Goal: Obtain resource: Obtain resource

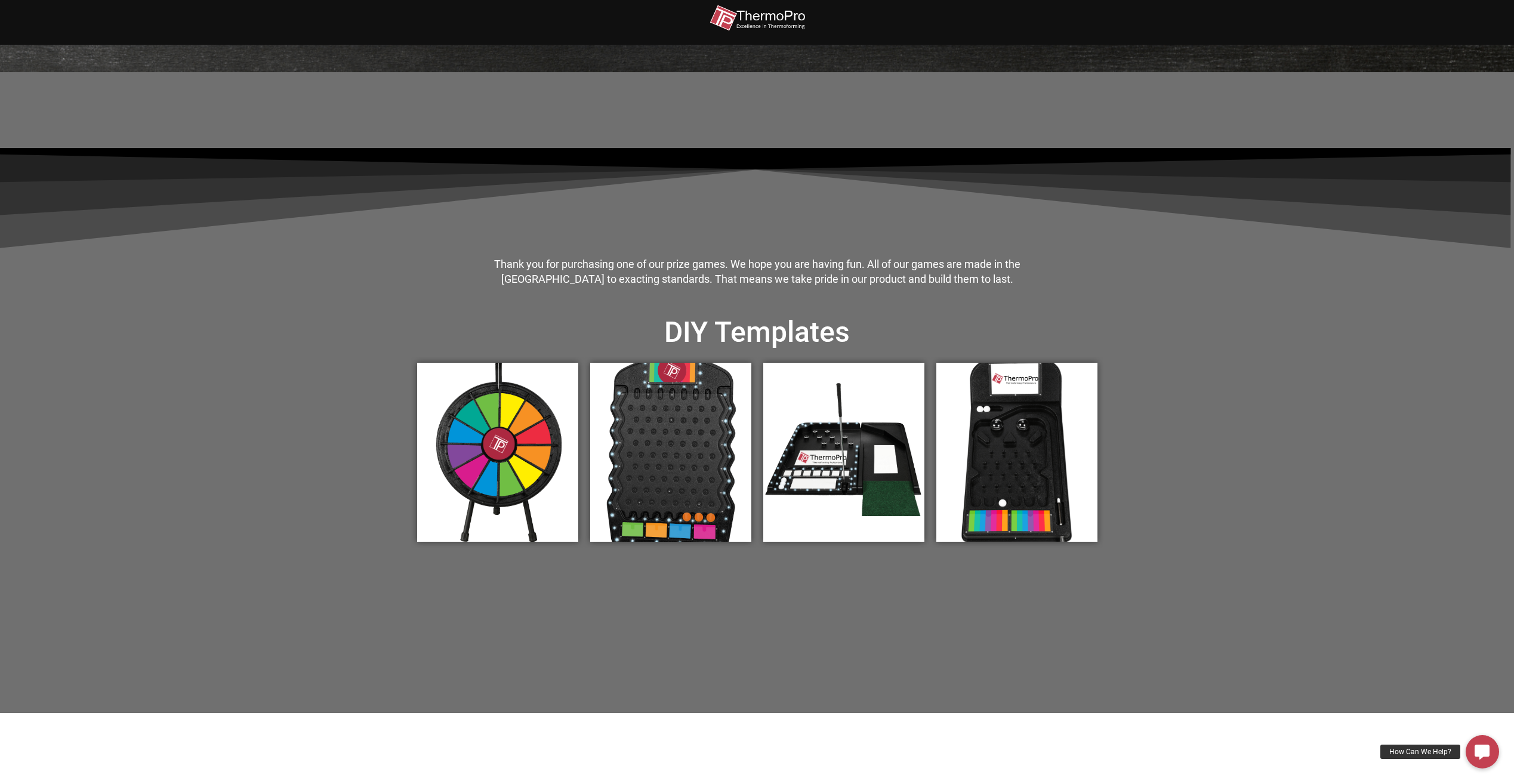
scroll to position [238, 0]
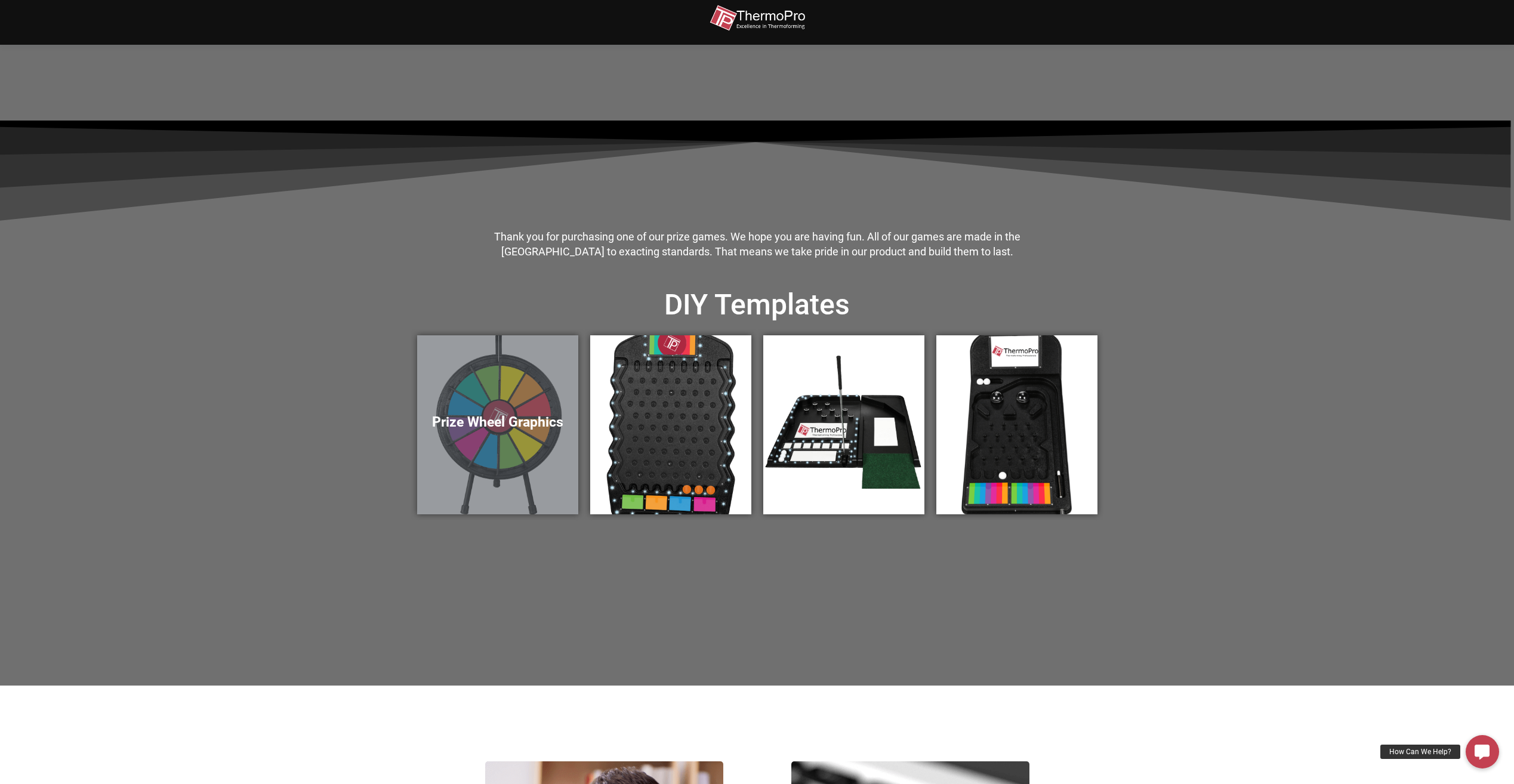
click at [508, 457] on div "Prize Wheel Graphics" at bounding box center [497, 425] width 161 height 179
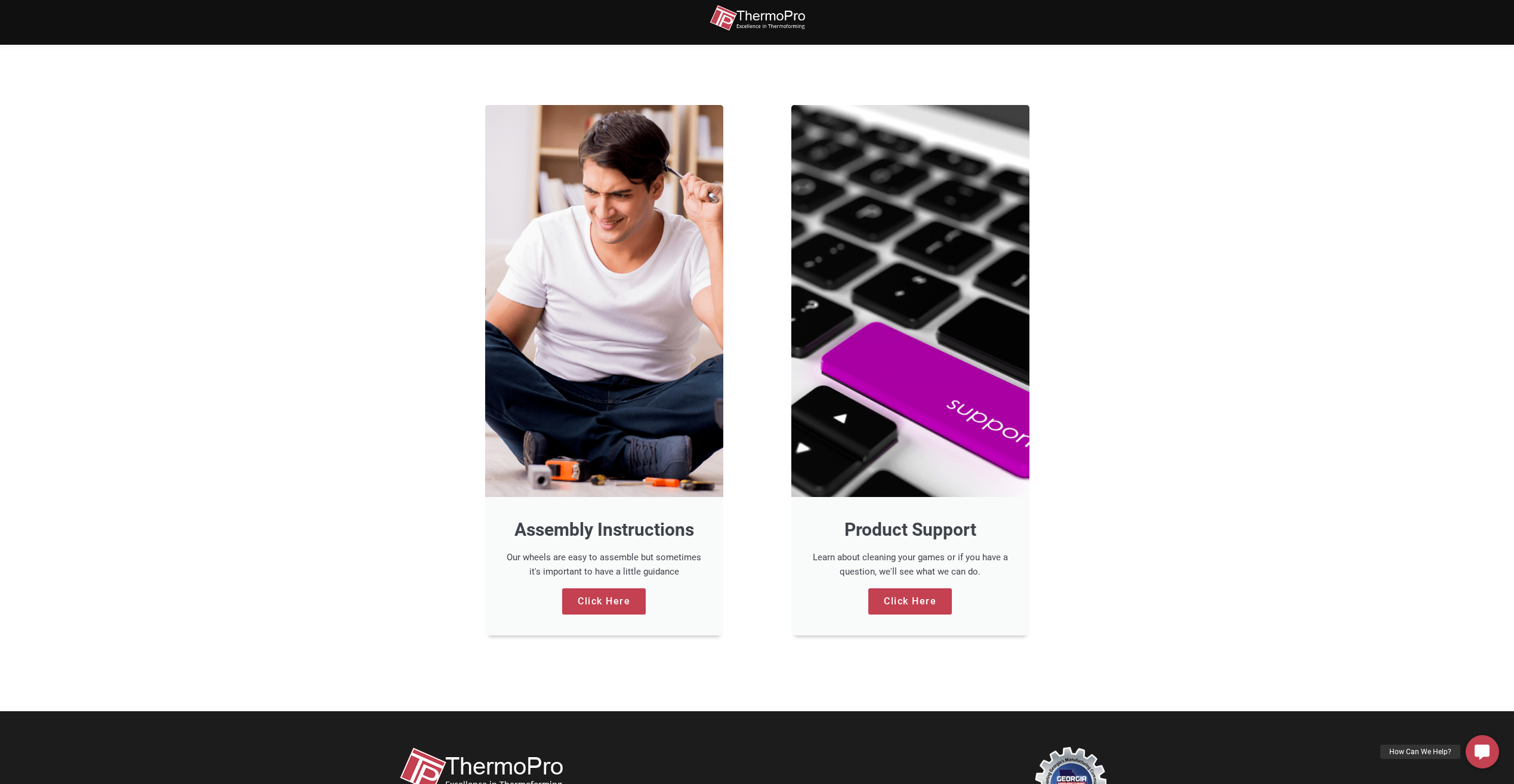
scroll to position [955, 0]
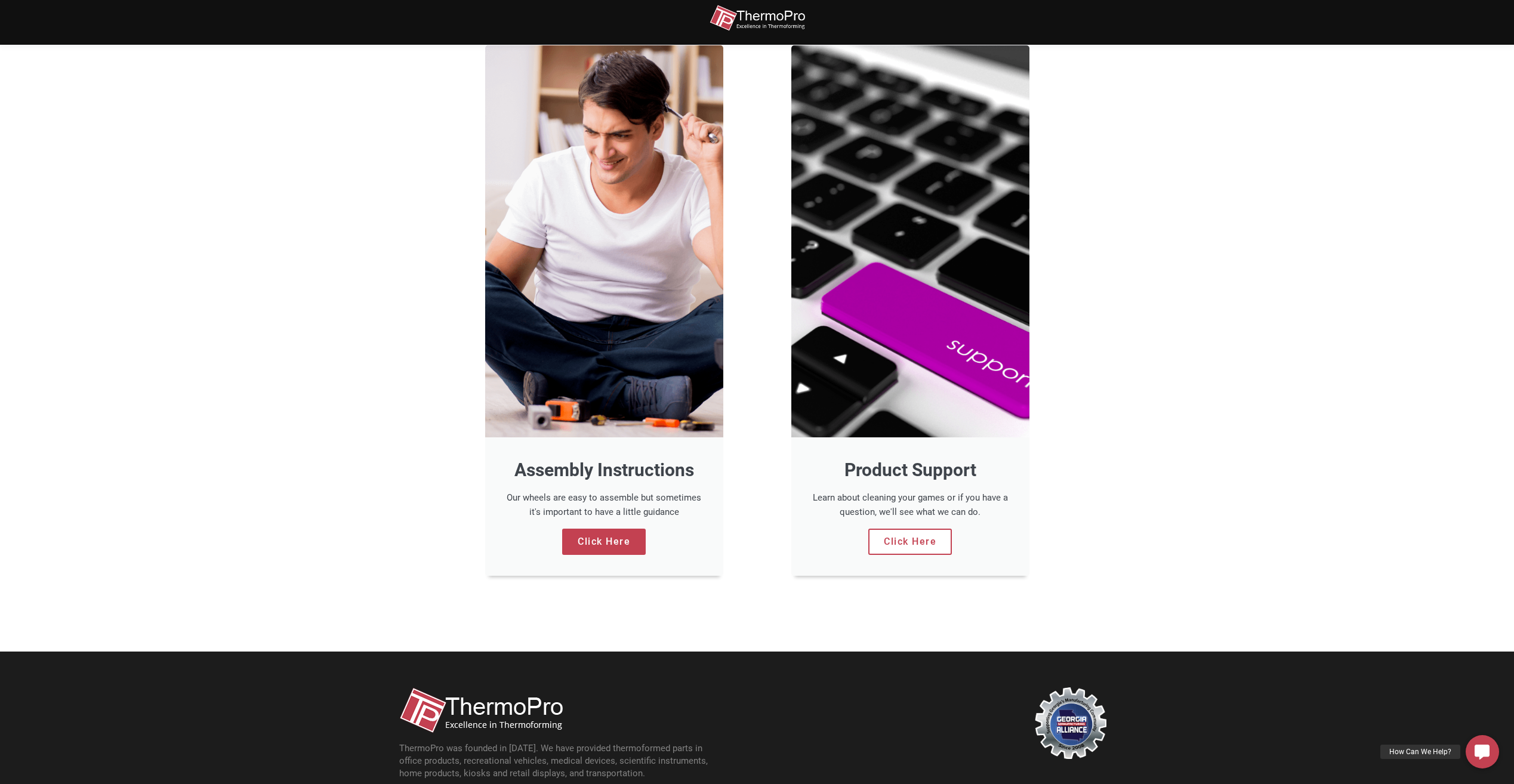
click at [916, 543] on link "Click Here" at bounding box center [910, 542] width 83 height 26
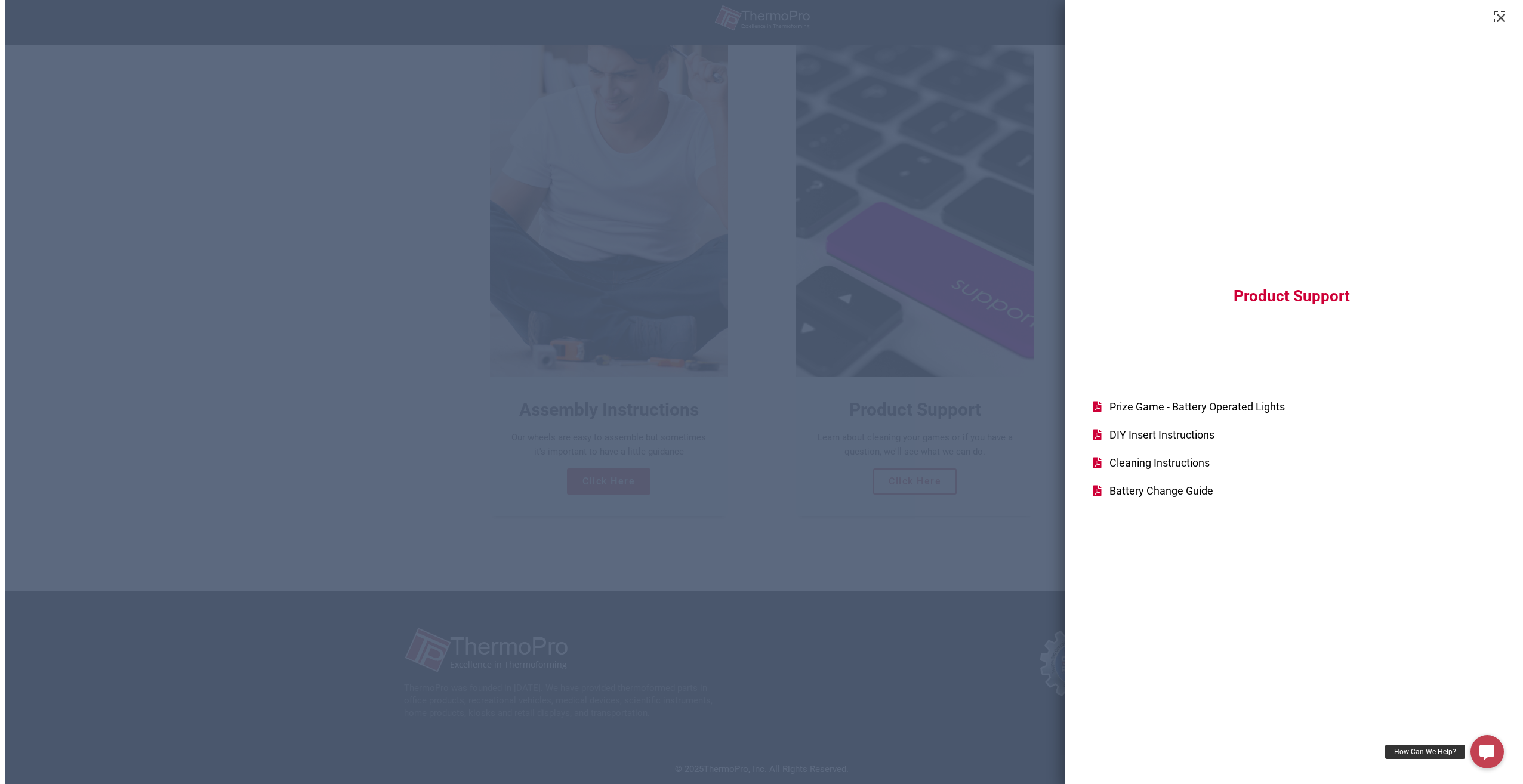
scroll to position [1016, 0]
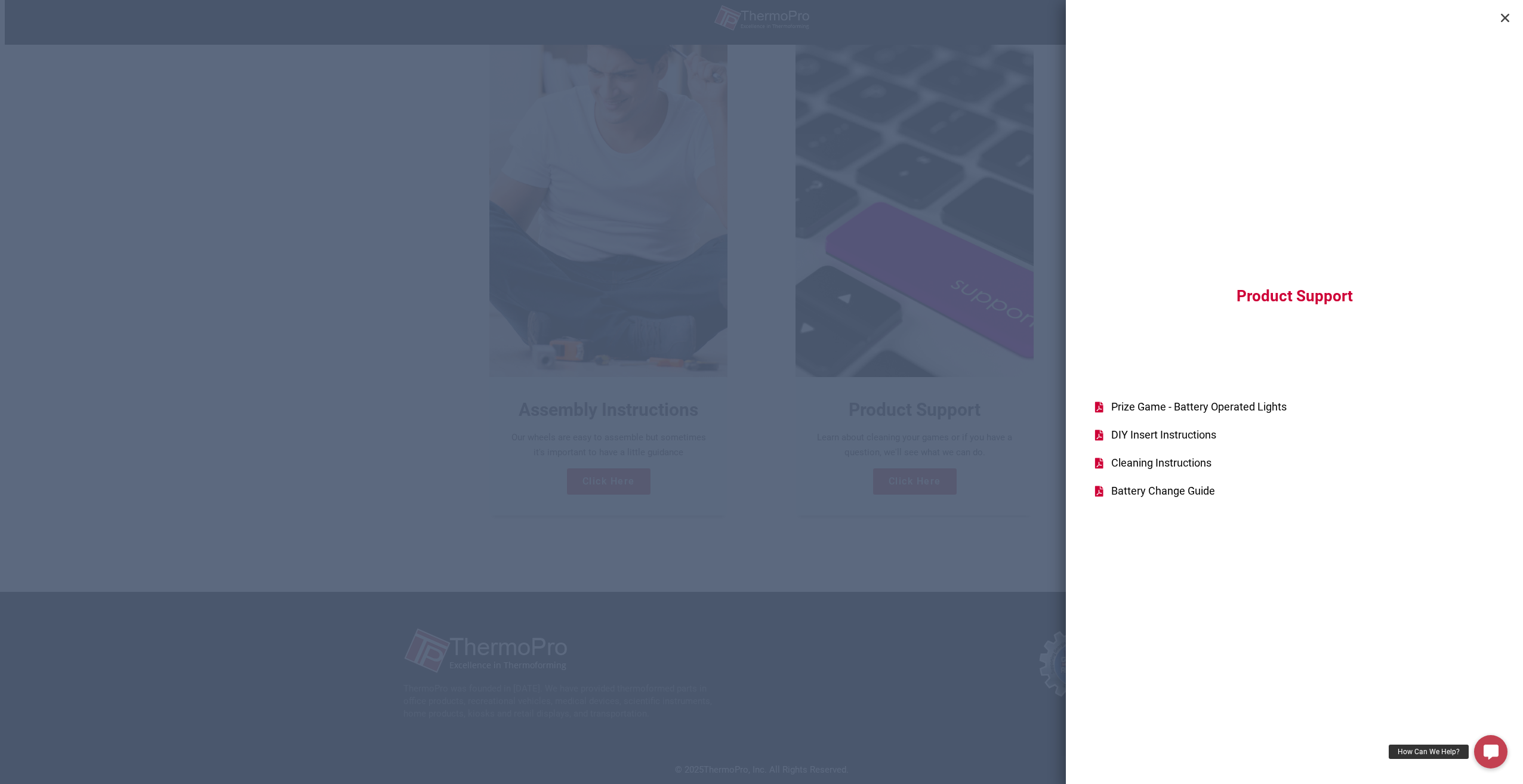
click at [1174, 437] on span "DIY Insert Instructions" at bounding box center [1162, 435] width 108 height 16
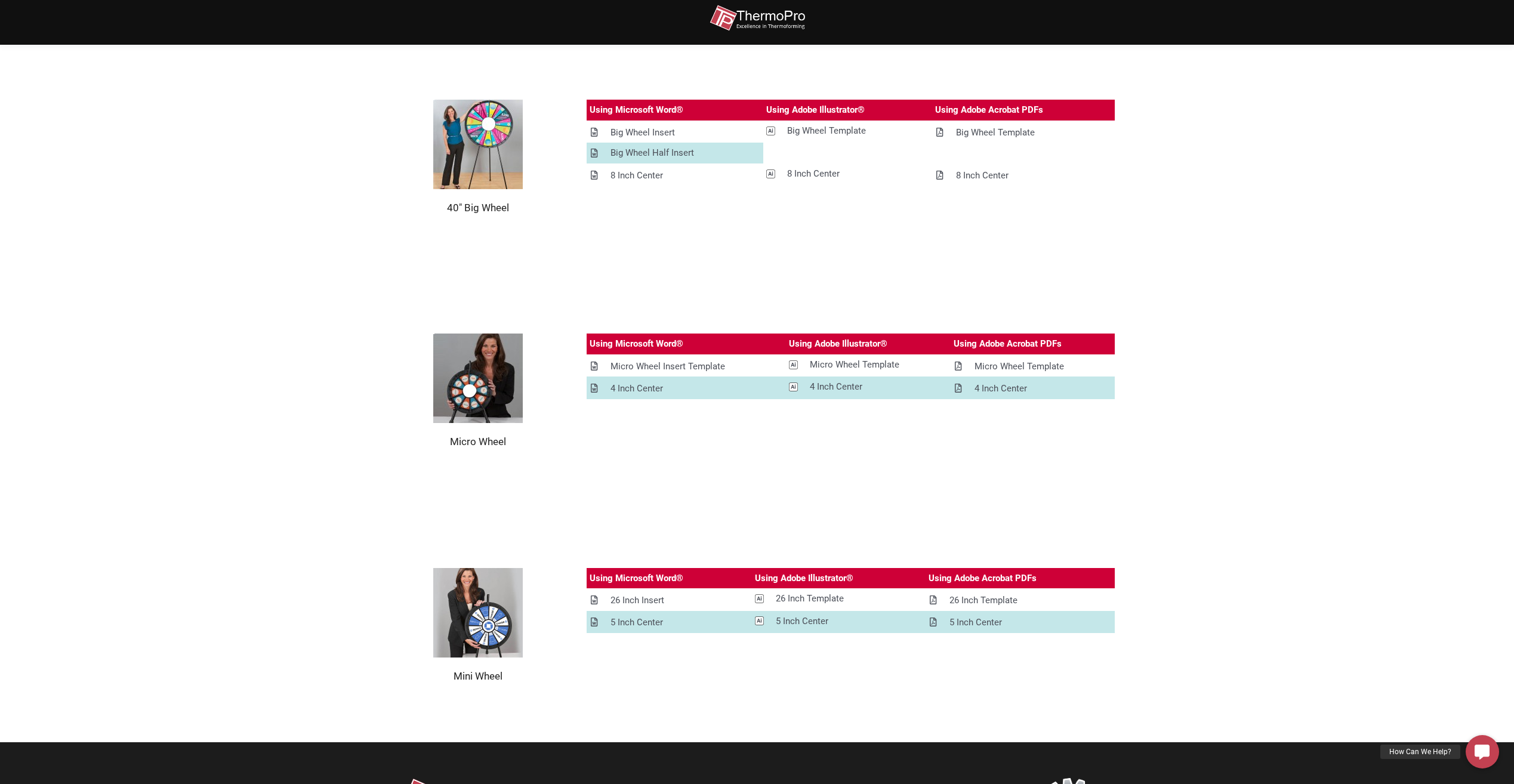
scroll to position [1120, 0]
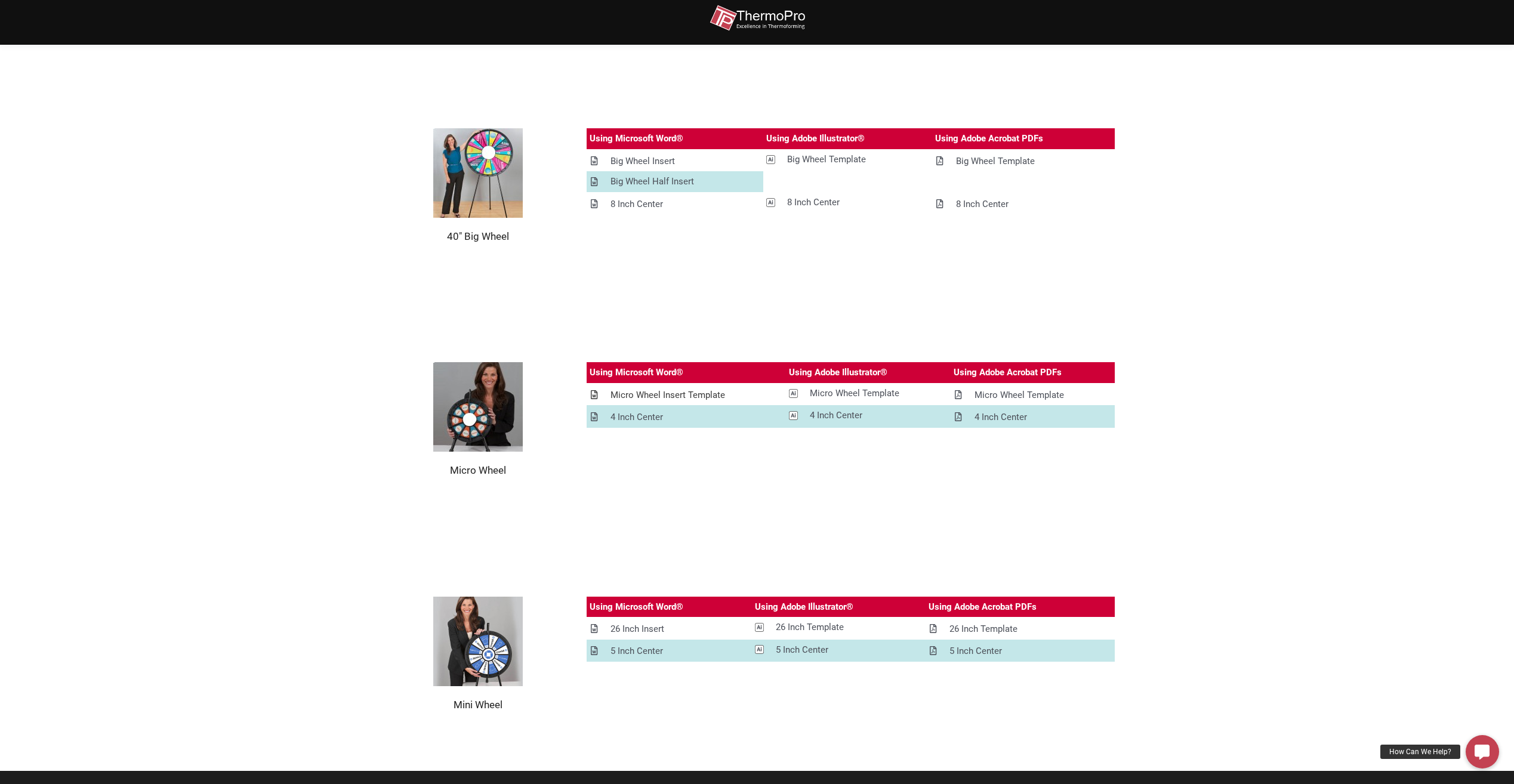
click at [654, 396] on div "Micro Wheel Insert Template" at bounding box center [667, 395] width 114 height 15
click at [628, 415] on div "4 Inch Center" at bounding box center [636, 417] width 53 height 15
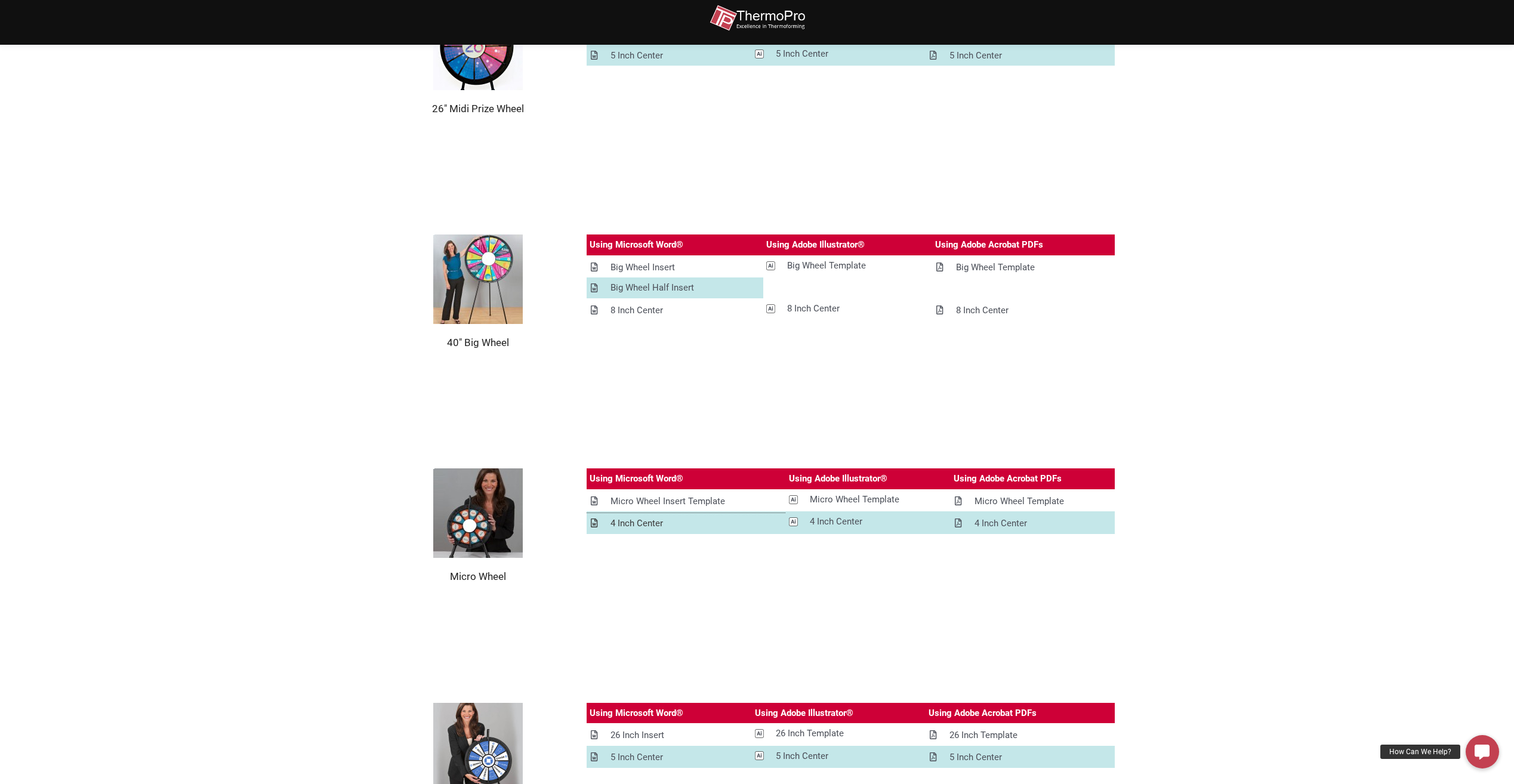
scroll to position [1193, 0]
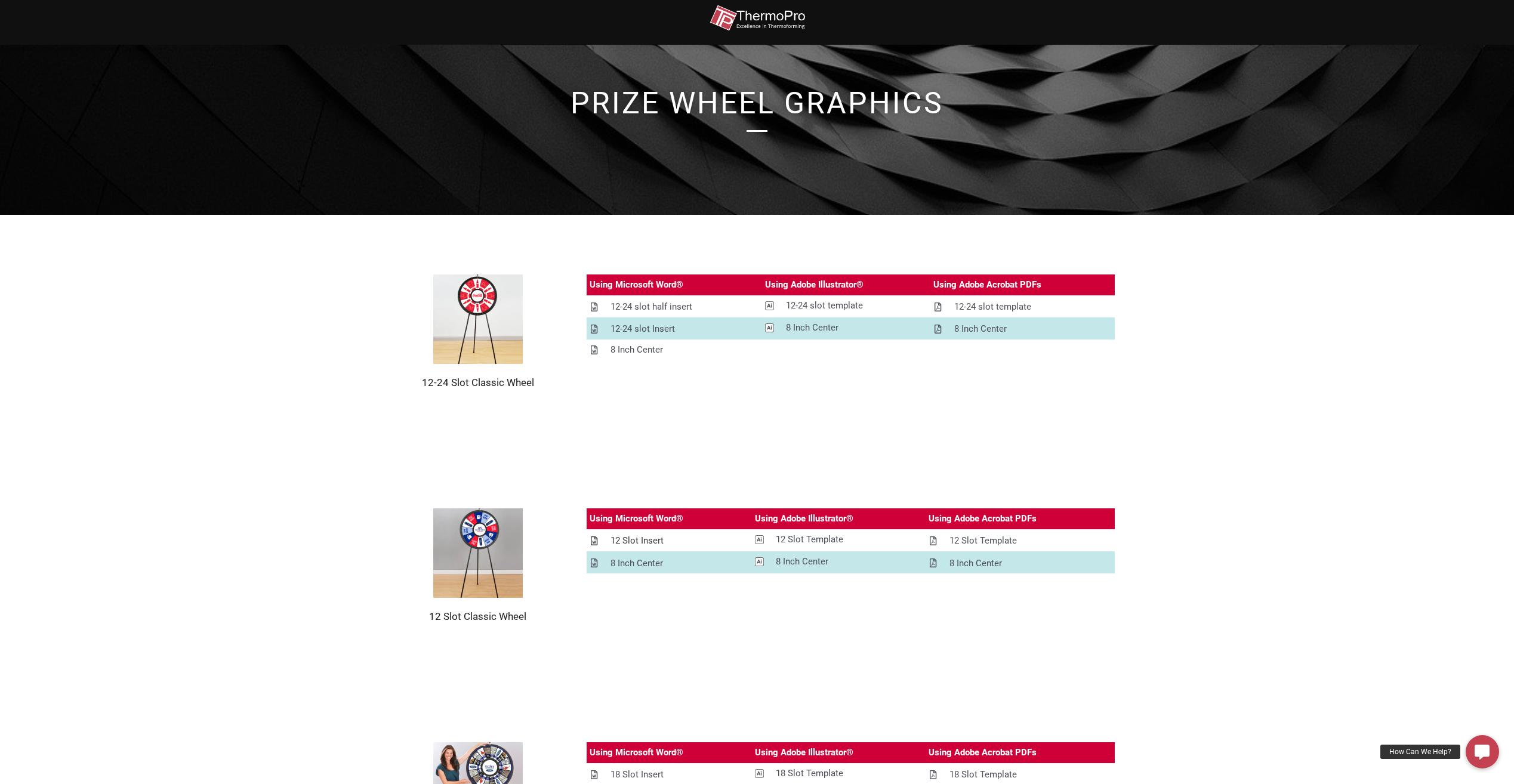
scroll to position [60, 0]
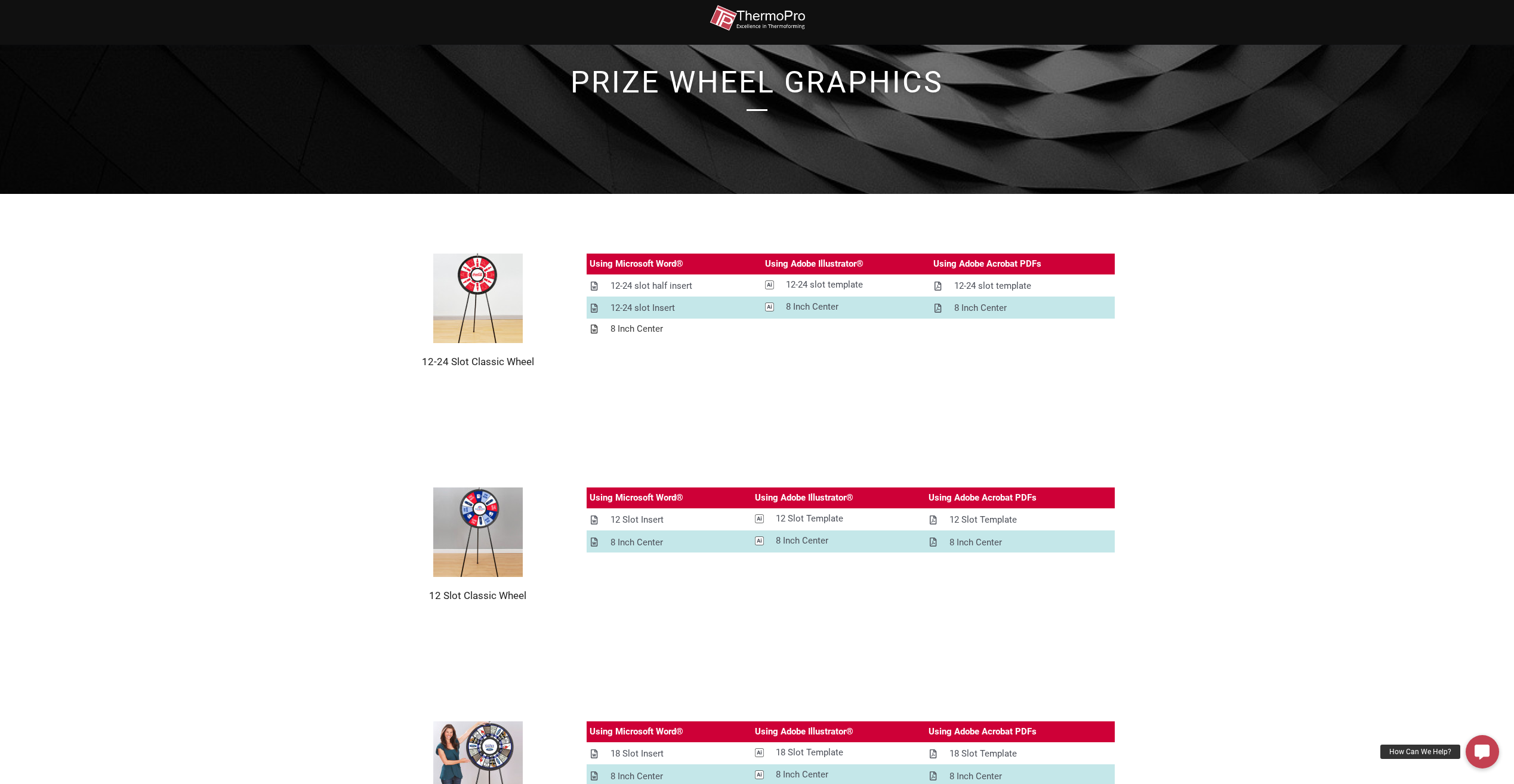
click at [641, 328] on div "8 Inch Center" at bounding box center [636, 328] width 53 height 15
click at [653, 283] on div "12-24 slot half insert" at bounding box center [651, 286] width 81 height 15
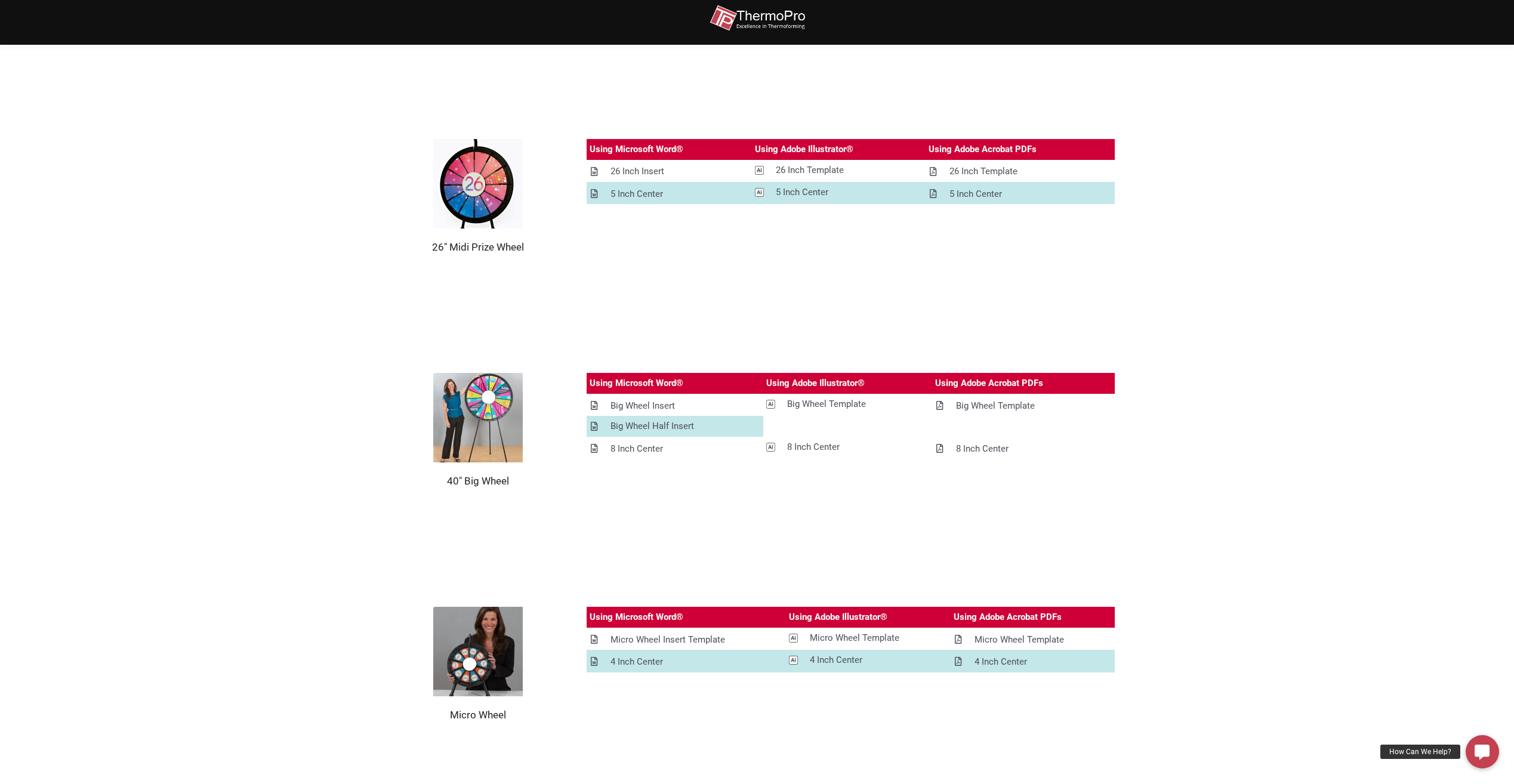
scroll to position [895, 0]
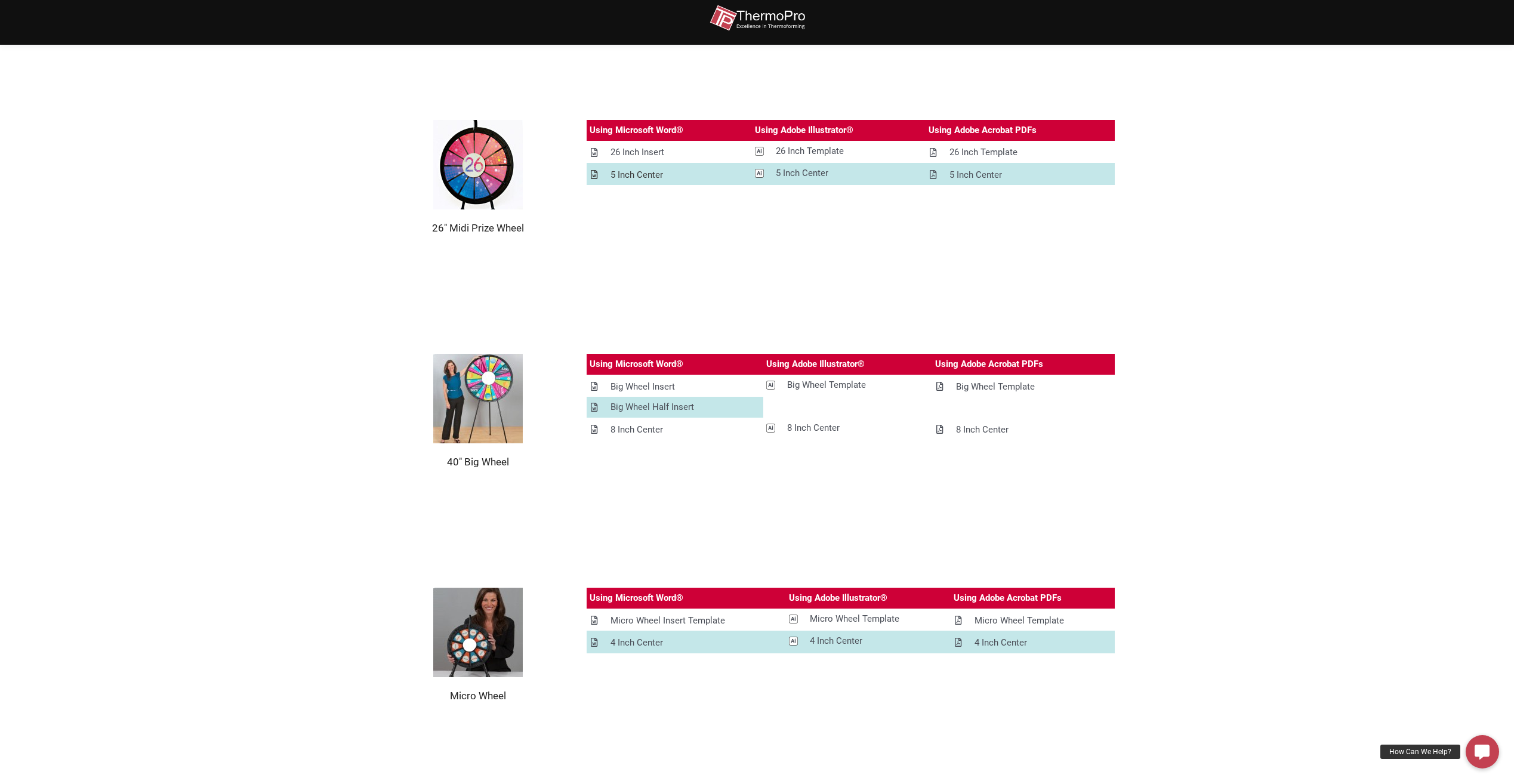
click at [637, 175] on div "5 Inch Center" at bounding box center [636, 175] width 53 height 15
click at [657, 383] on div "Big Wheel Insert" at bounding box center [642, 386] width 65 height 15
click at [649, 388] on div "Big Wheel Insert" at bounding box center [642, 386] width 65 height 15
click at [719, 461] on div "Using Microsoft Word® Using Adobe Illustrator® Using Adobe Acrobat PDFs Big Whe…" at bounding box center [851, 410] width 529 height 114
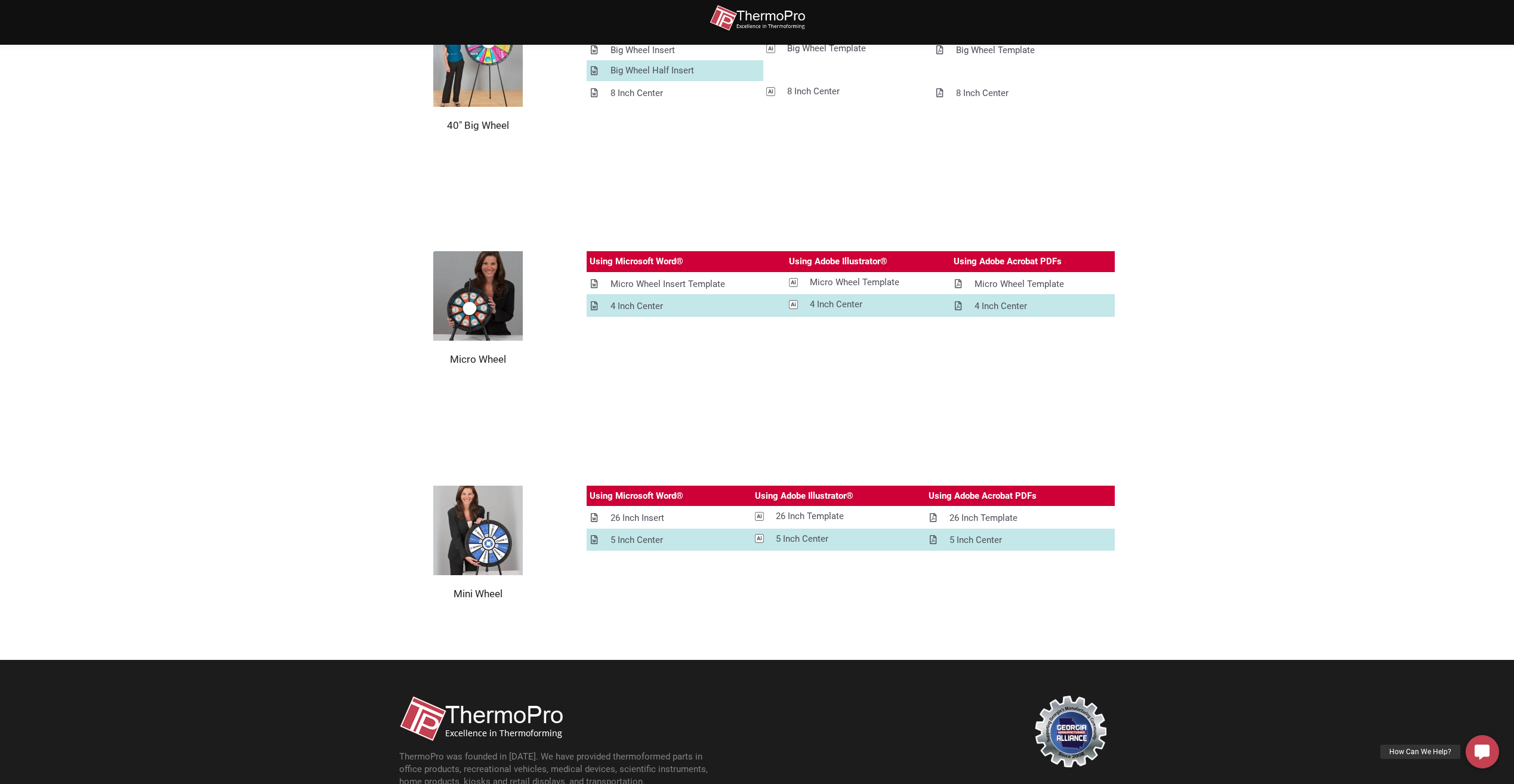
scroll to position [1252, 0]
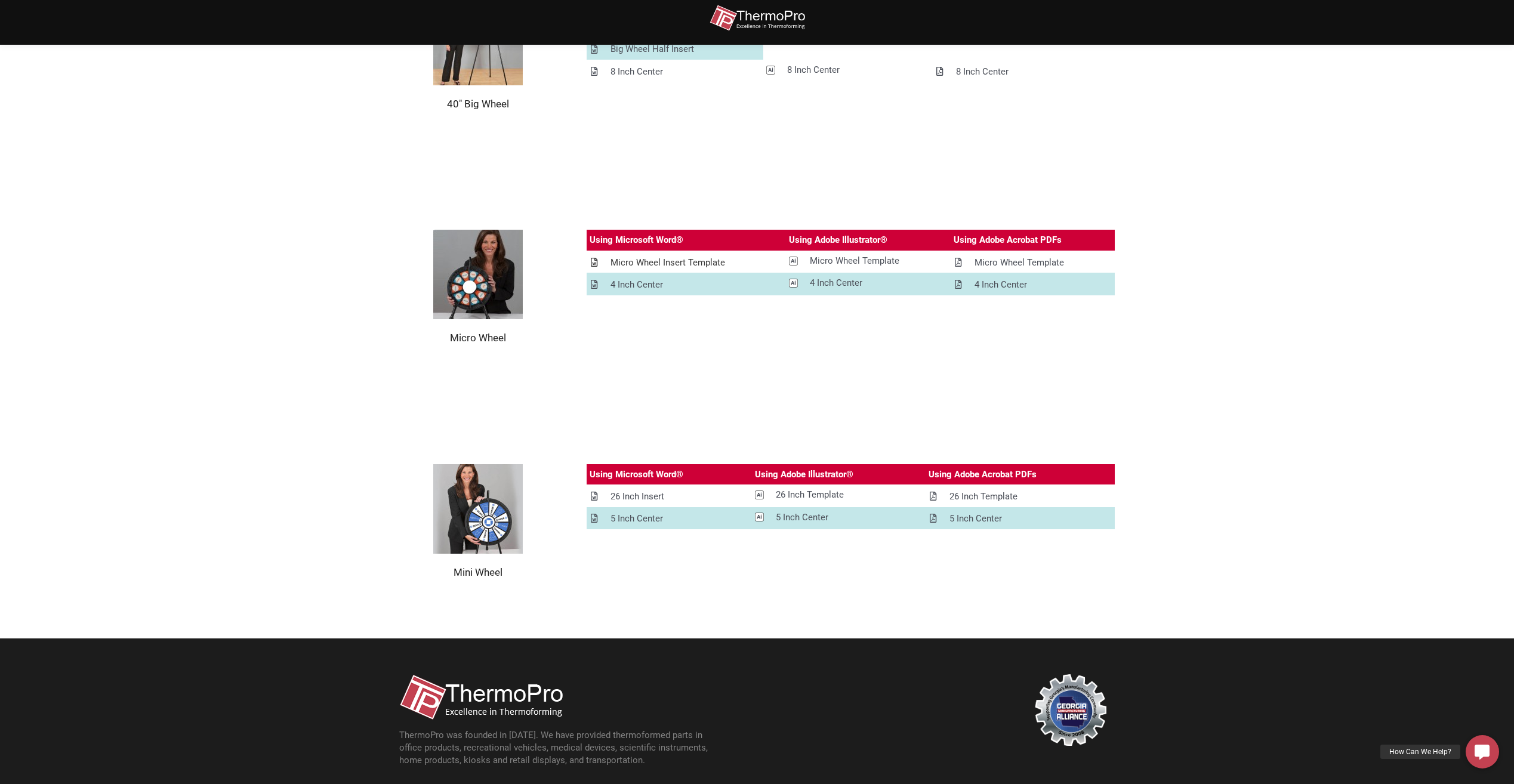
click at [660, 265] on div "Micro Wheel Insert Template" at bounding box center [667, 262] width 114 height 15
click at [657, 493] on div "26 Inch Insert" at bounding box center [637, 496] width 54 height 15
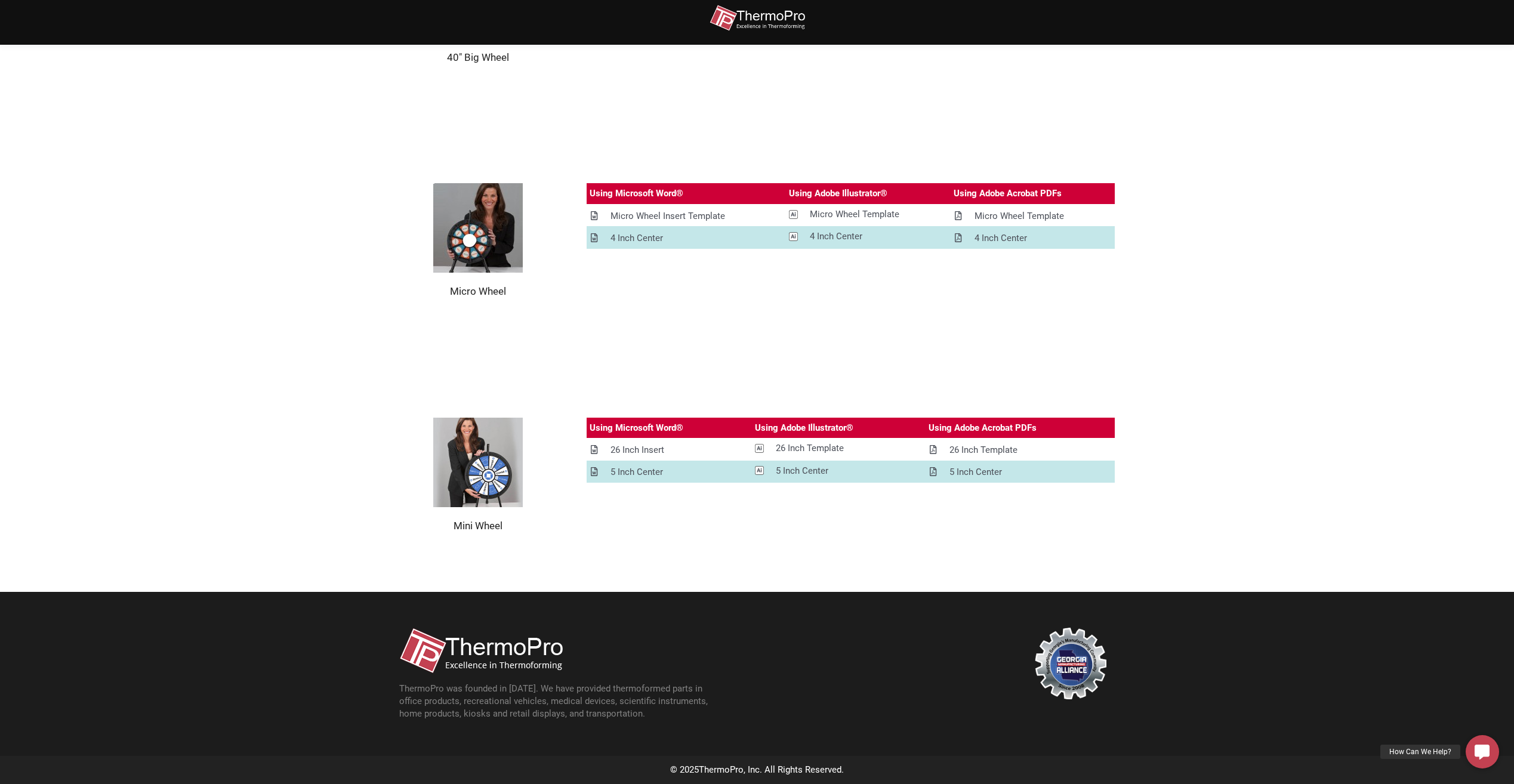
click at [31, 433] on section "Mini Wheel Using Microsoft Word® Using Adobe Illustrator® Using Adobe Acrobat P…" at bounding box center [757, 475] width 1514 height 234
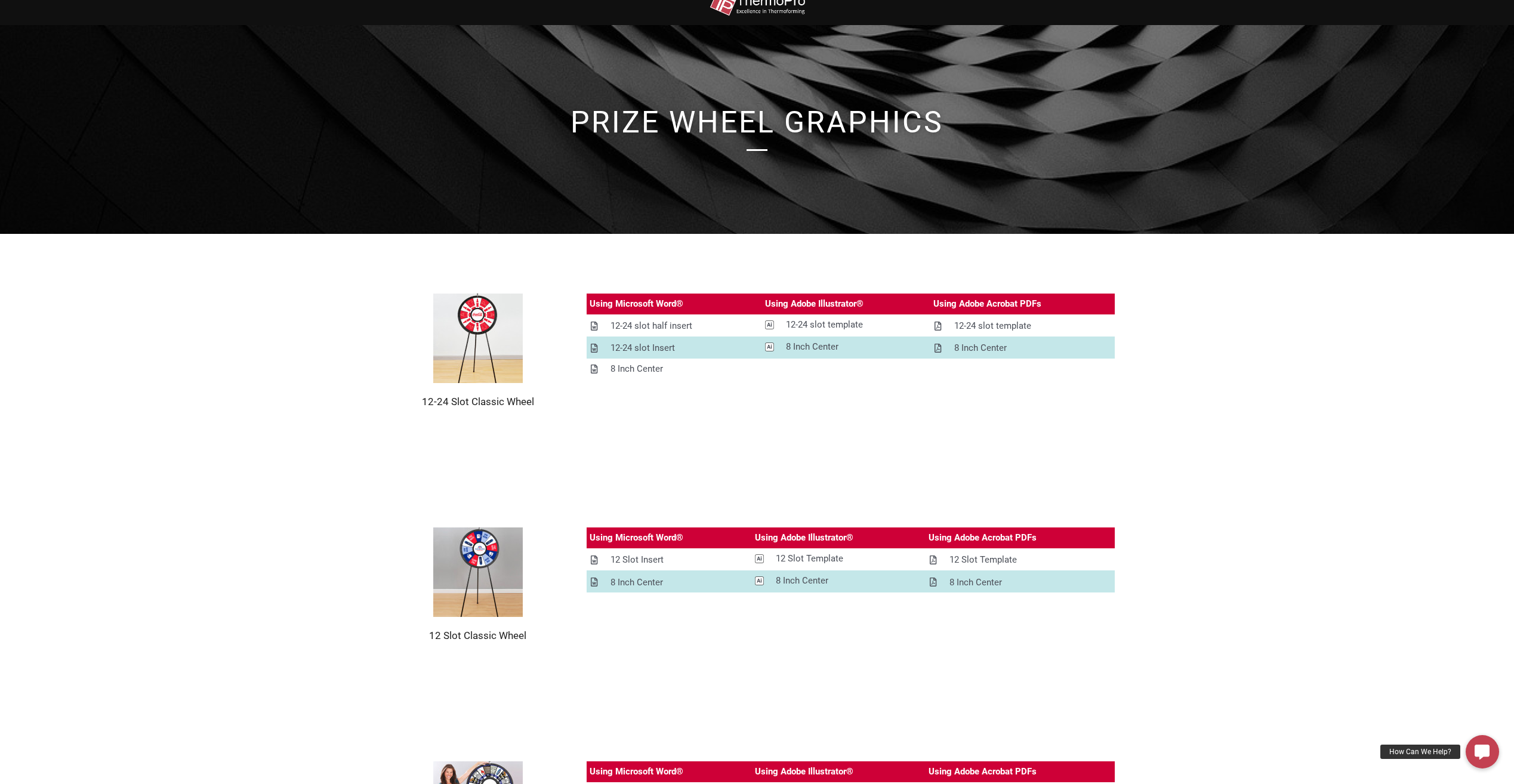
scroll to position [0, 0]
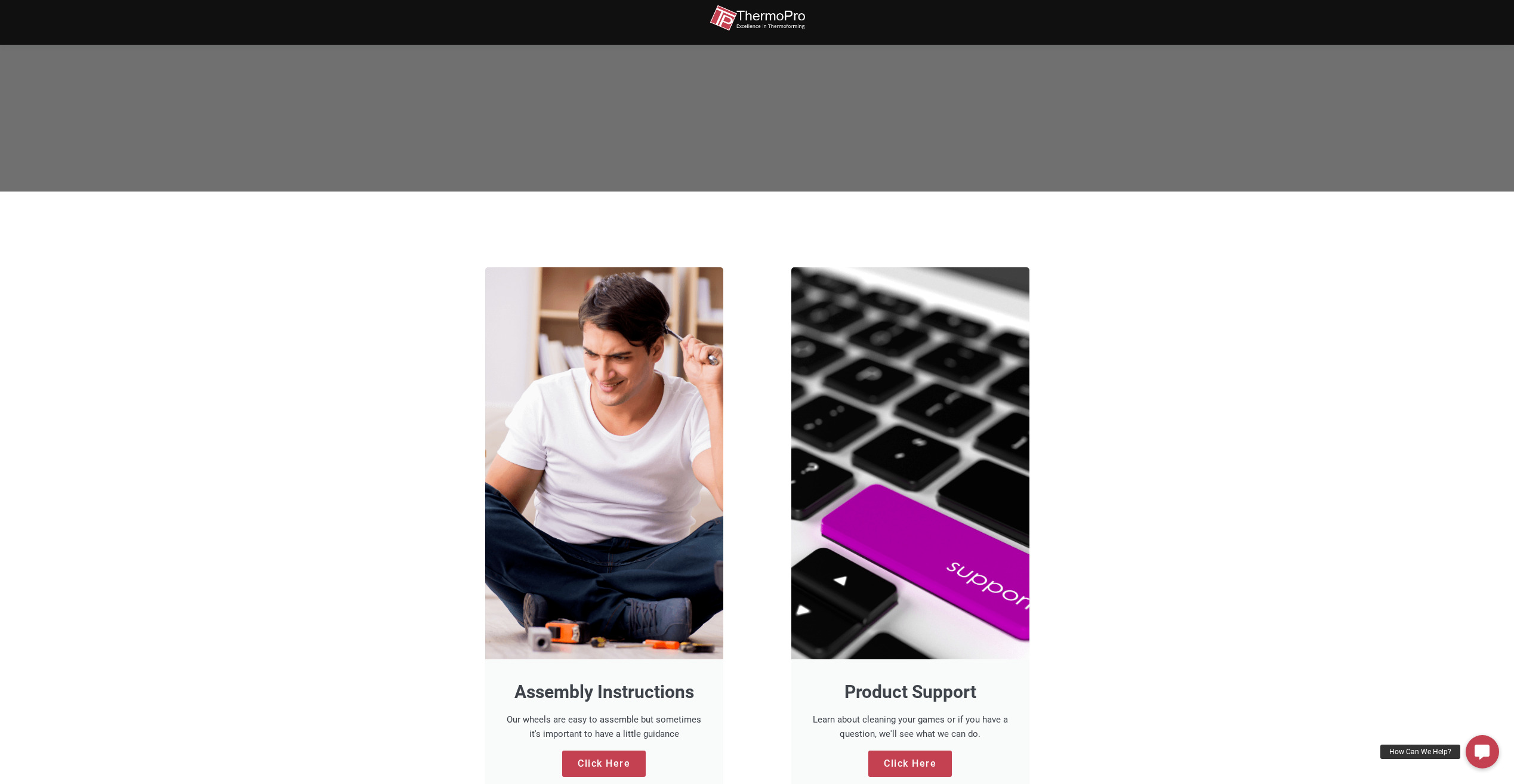
scroll to position [835, 0]
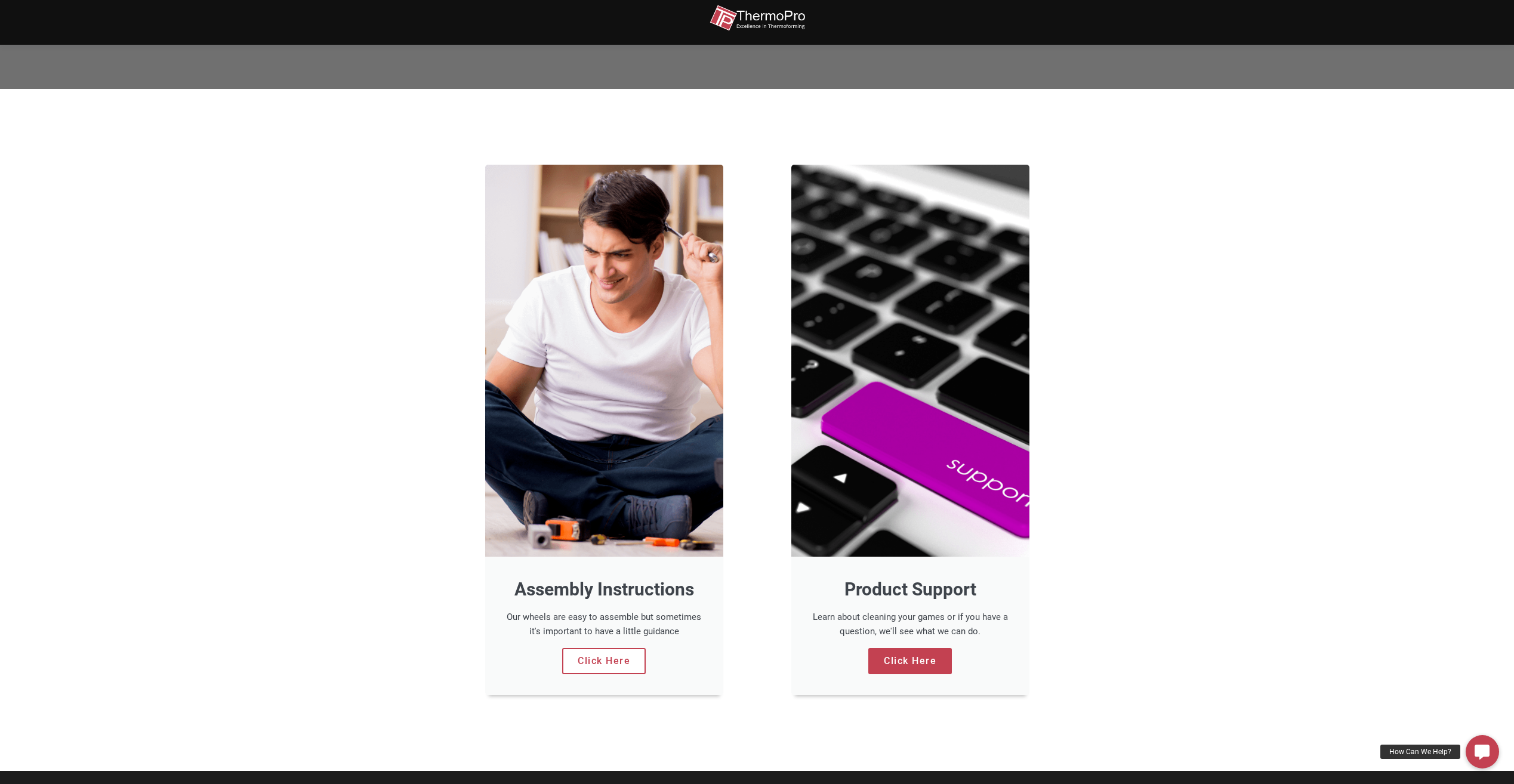
click at [624, 659] on link "Click Here" at bounding box center [604, 661] width 83 height 26
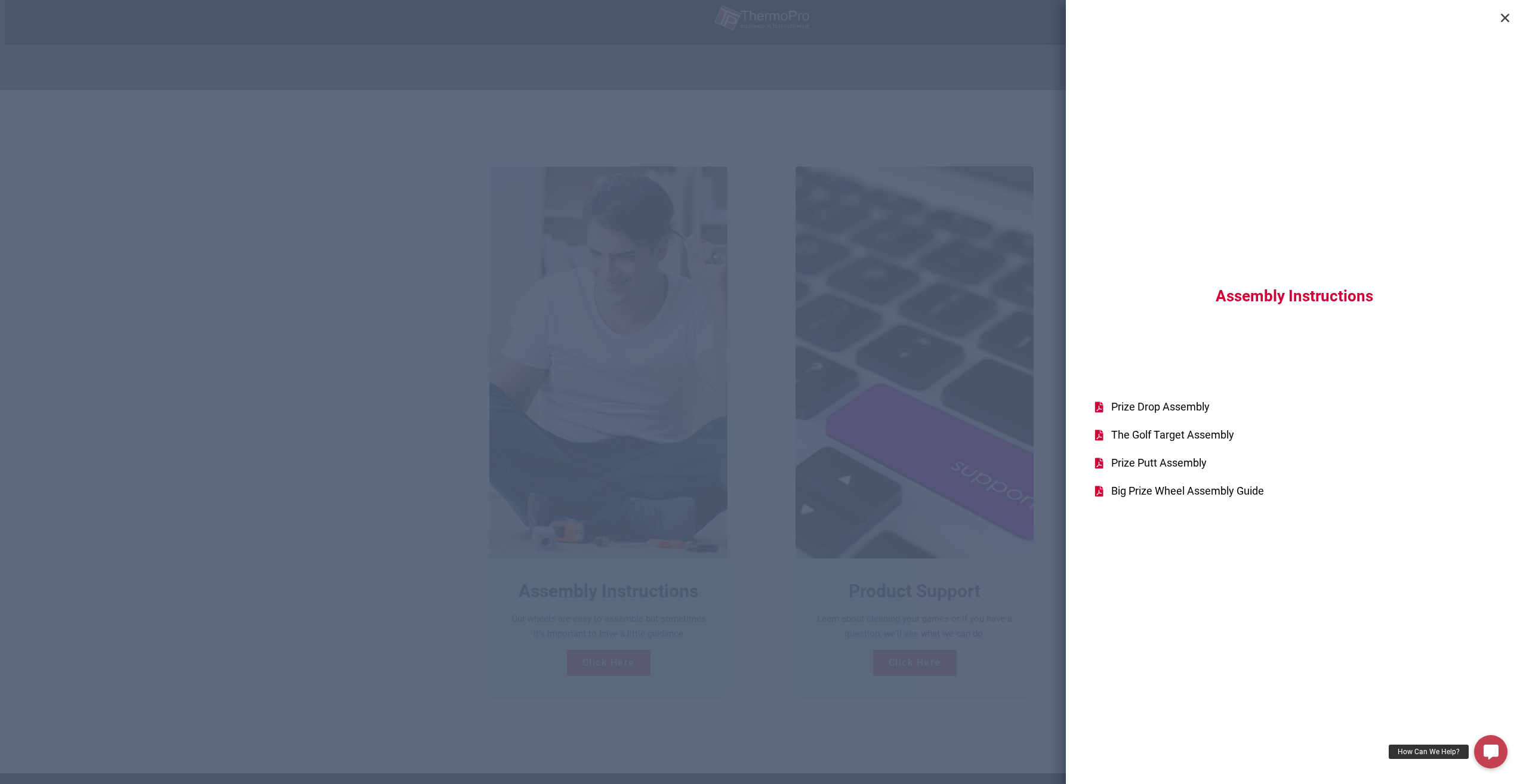
click at [315, 412] on div "Assembly Instructions Prize Drop Assembly The Golf Target Assembly Prize Putt A…" at bounding box center [762, 392] width 1523 height 784
click at [1504, 14] on icon "Close" at bounding box center [1505, 18] width 12 height 12
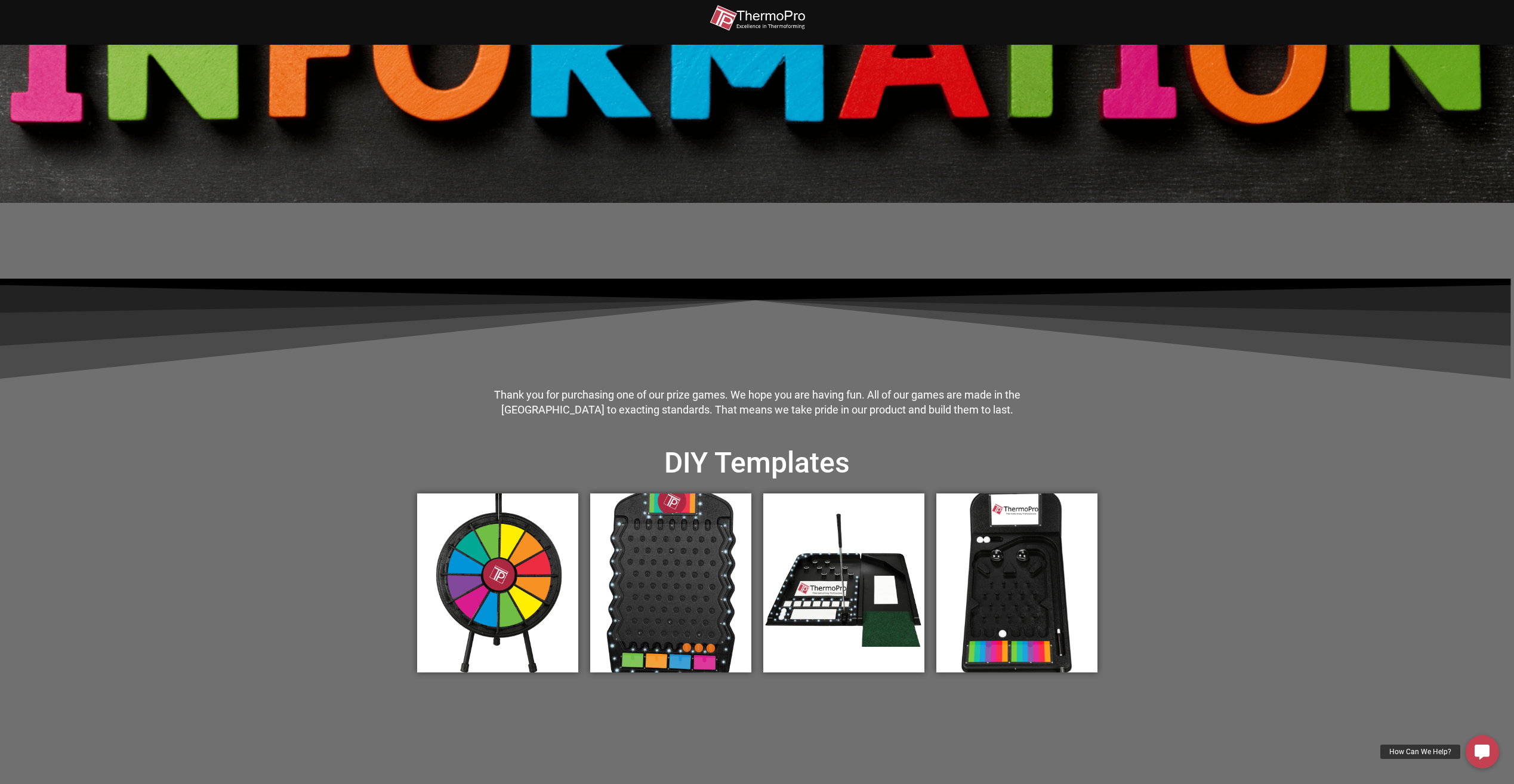
scroll to position [119, 0]
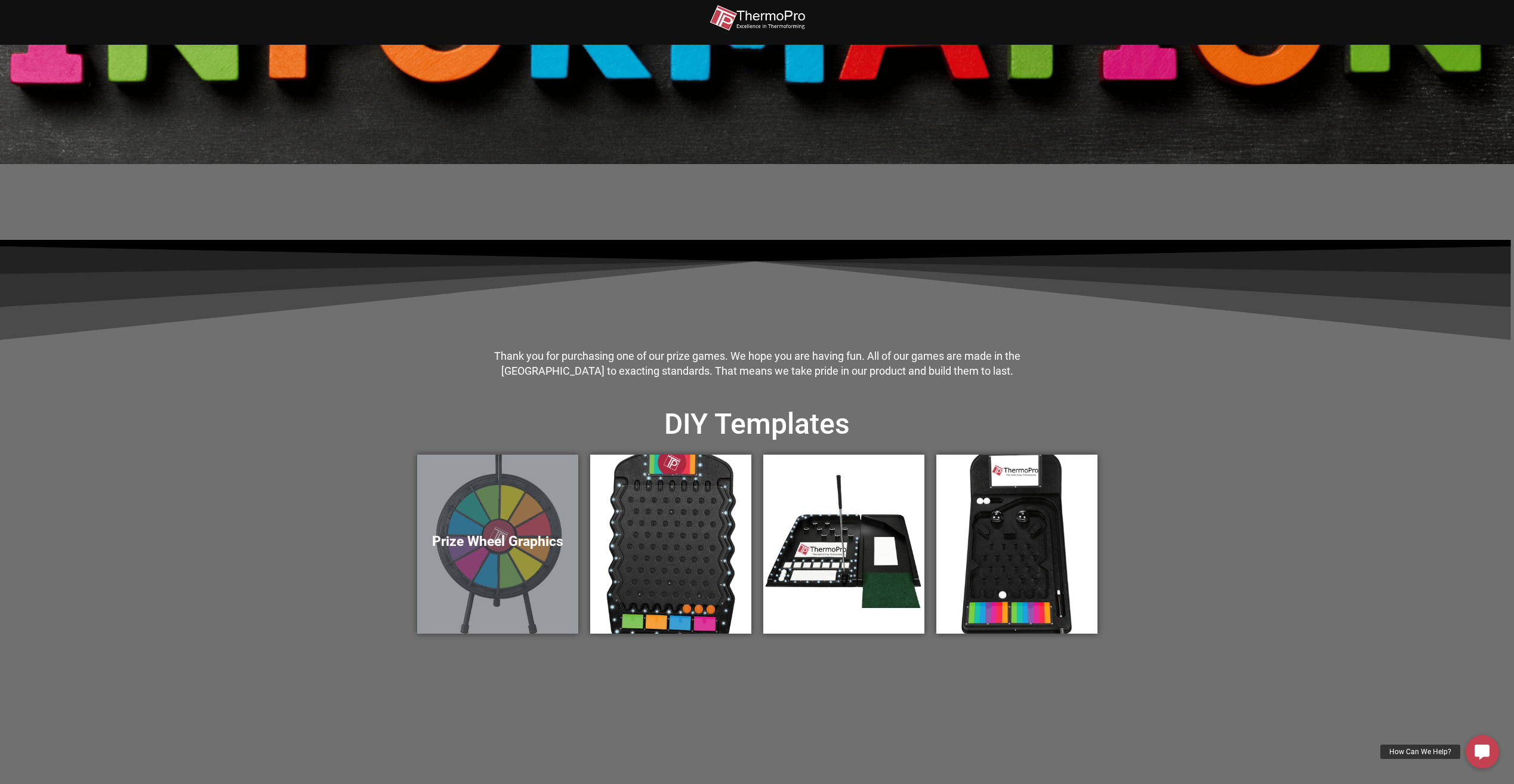
click at [490, 527] on div "Prize Wheel Graphics" at bounding box center [497, 544] width 161 height 179
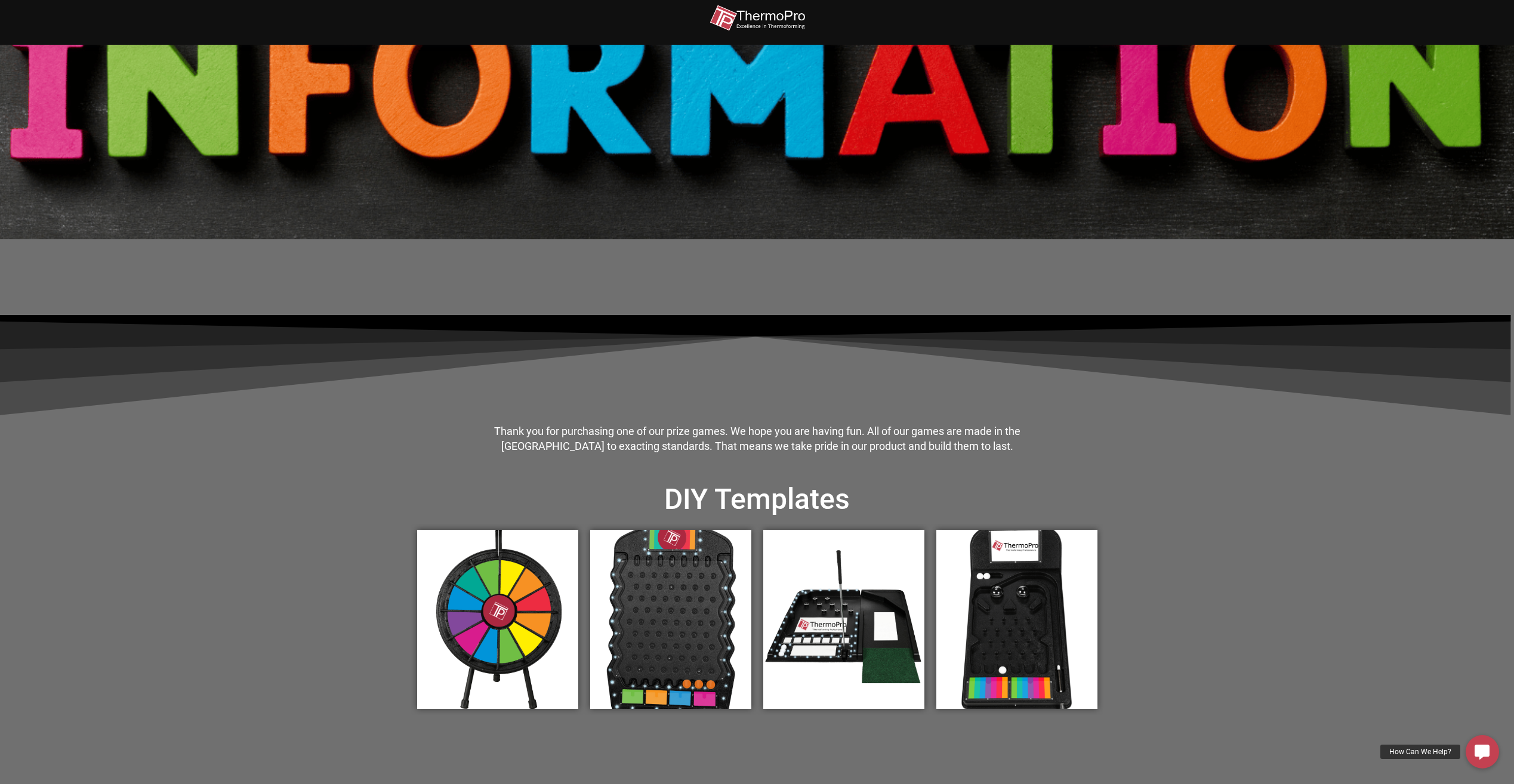
scroll to position [0, 0]
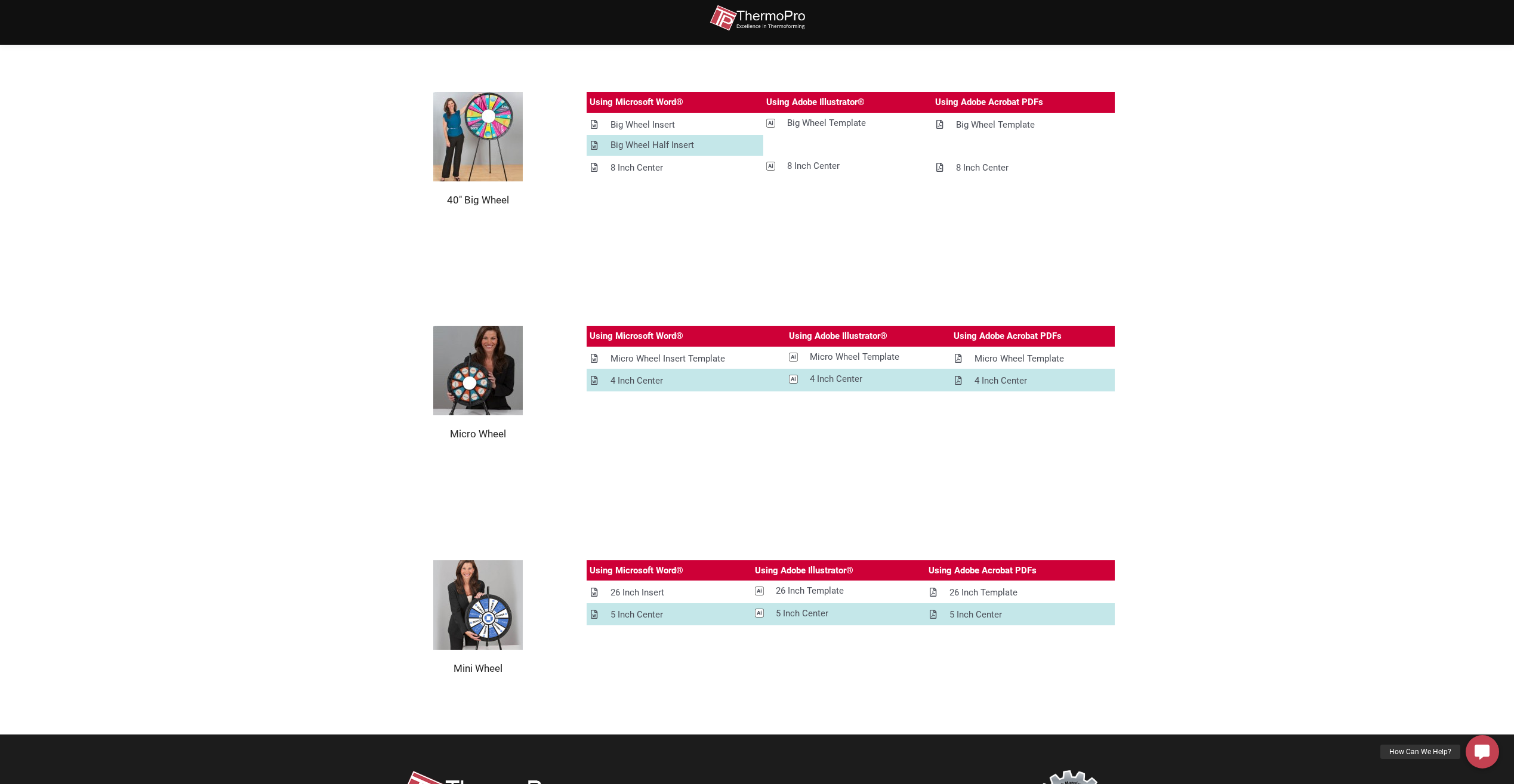
scroll to position [1299, 0]
